Goal: Transaction & Acquisition: Download file/media

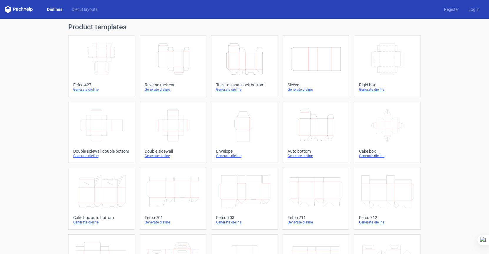
click at [184, 71] on line at bounding box center [184, 69] width 0 height 4
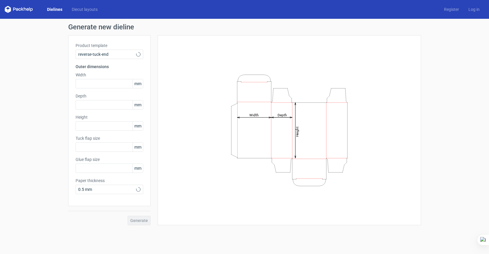
type input "15"
type input "10"
click at [111, 84] on input "text" at bounding box center [110, 83] width 68 height 9
type input "45"
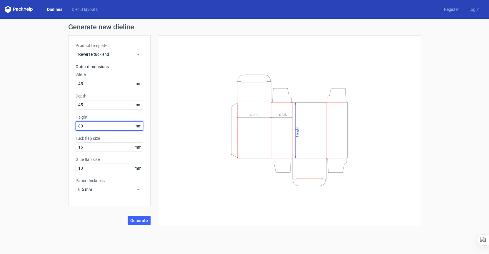
type input "80"
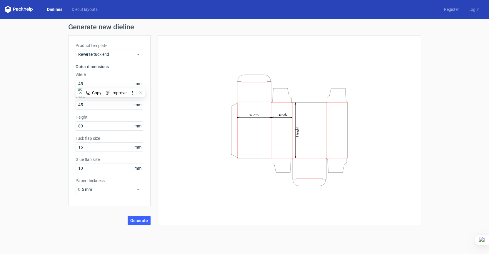
click at [143, 215] on div "Generate" at bounding box center [109, 215] width 82 height 19
click at [142, 223] on button "Generate" at bounding box center [139, 220] width 23 height 9
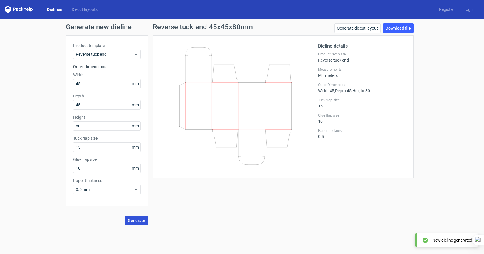
click at [140, 220] on span "Generate" at bounding box center [137, 221] width 18 height 4
click at [396, 29] on link "Download file" at bounding box center [398, 28] width 31 height 9
